Goal: Book appointment/travel/reservation

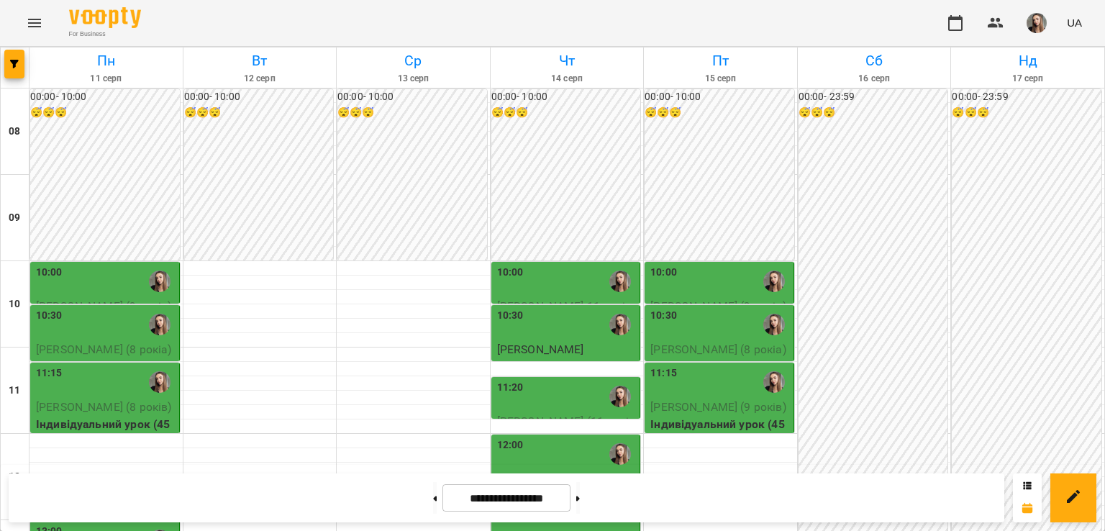
scroll to position [101, 0]
click at [680, 265] on div "10:00" at bounding box center [720, 281] width 140 height 33
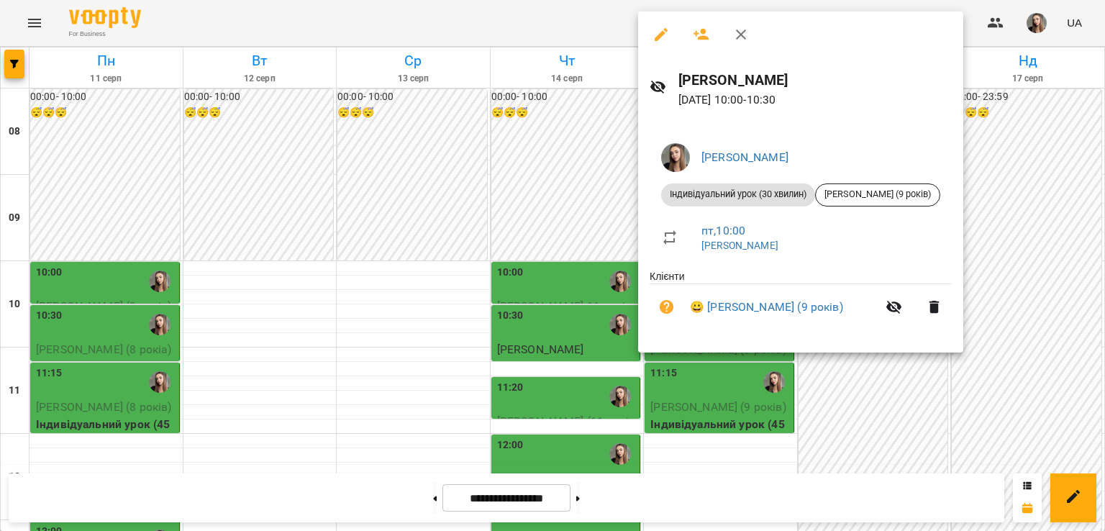
click at [416, 231] on div at bounding box center [552, 265] width 1105 height 531
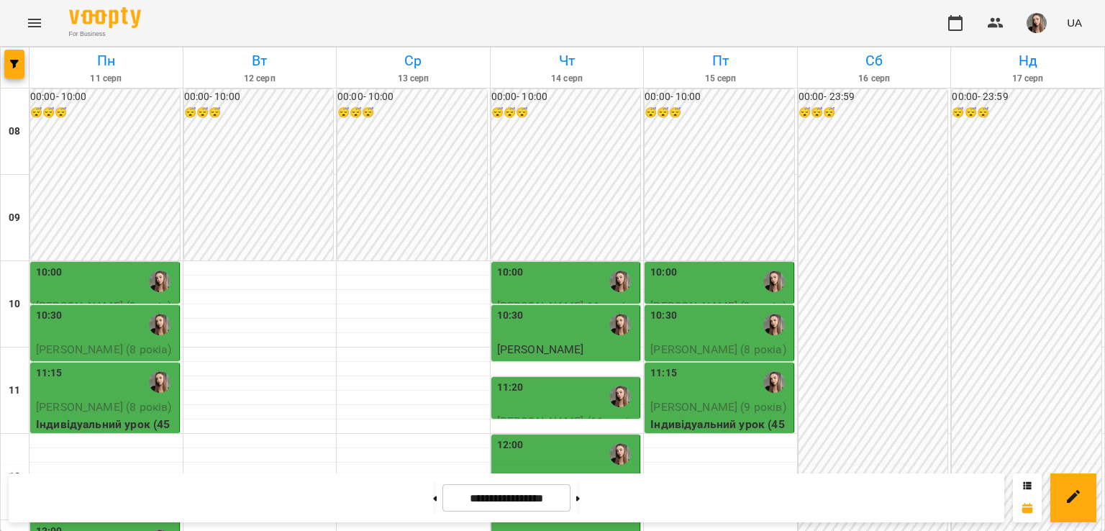
click at [673, 365] on div "11:15" at bounding box center [720, 381] width 140 height 33
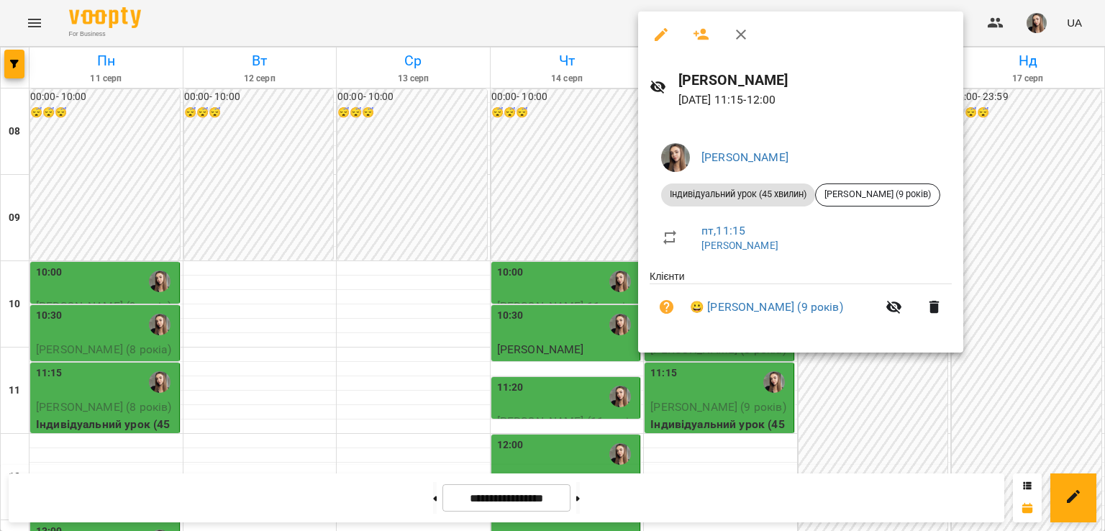
click at [455, 252] on div at bounding box center [552, 265] width 1105 height 531
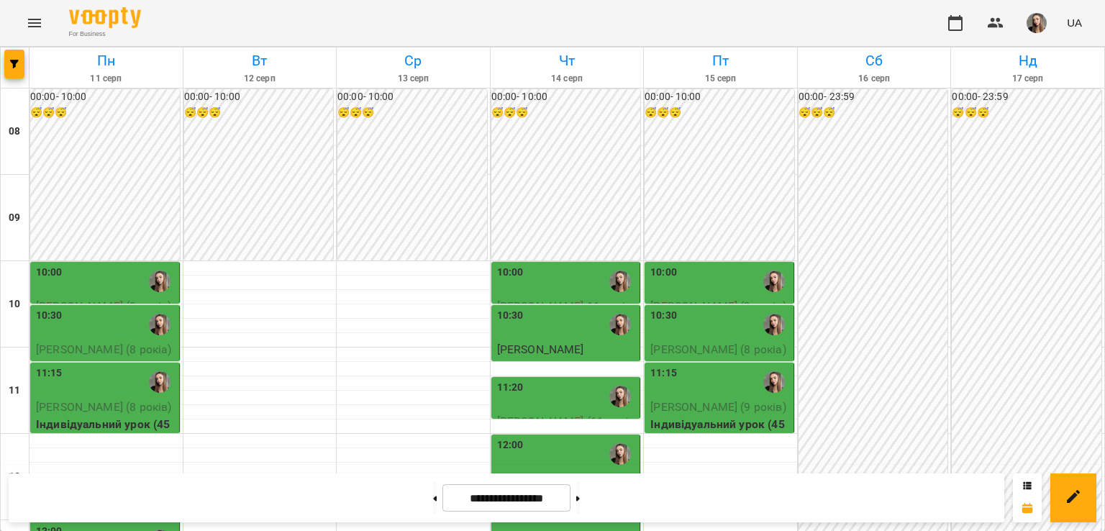
scroll to position [252, 0]
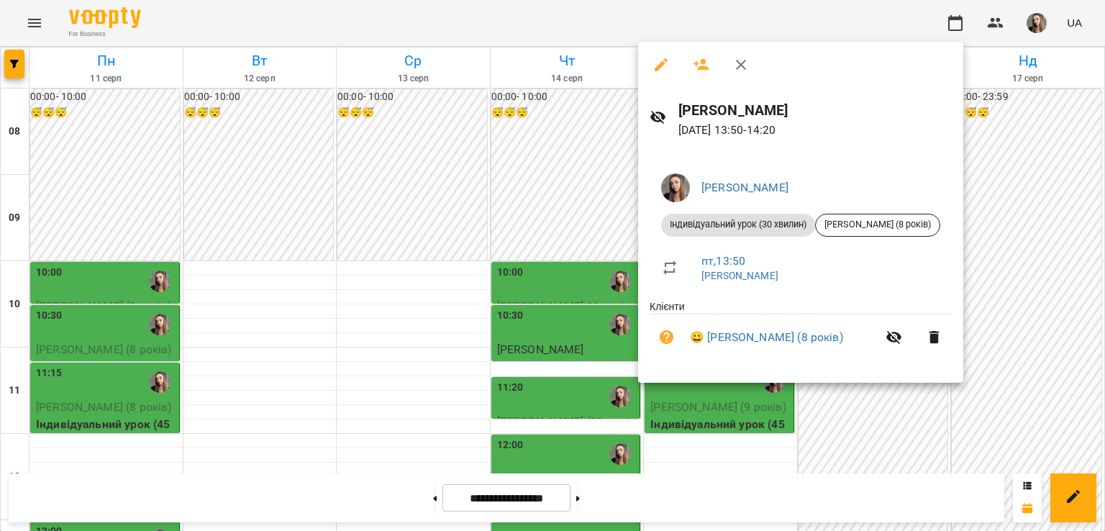
click at [393, 358] on div at bounding box center [552, 265] width 1105 height 531
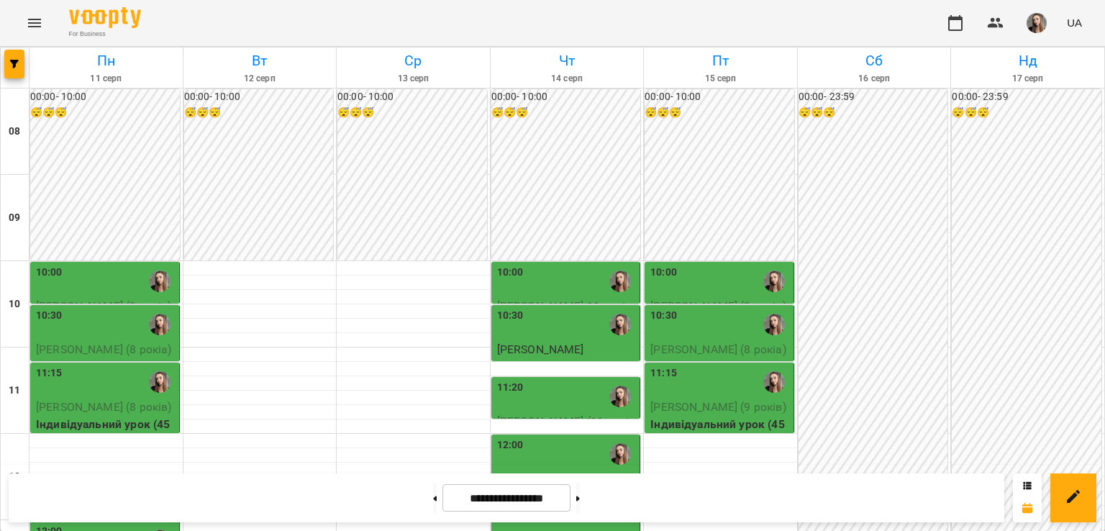
scroll to position [0, 0]
